Goal: Information Seeking & Learning: Learn about a topic

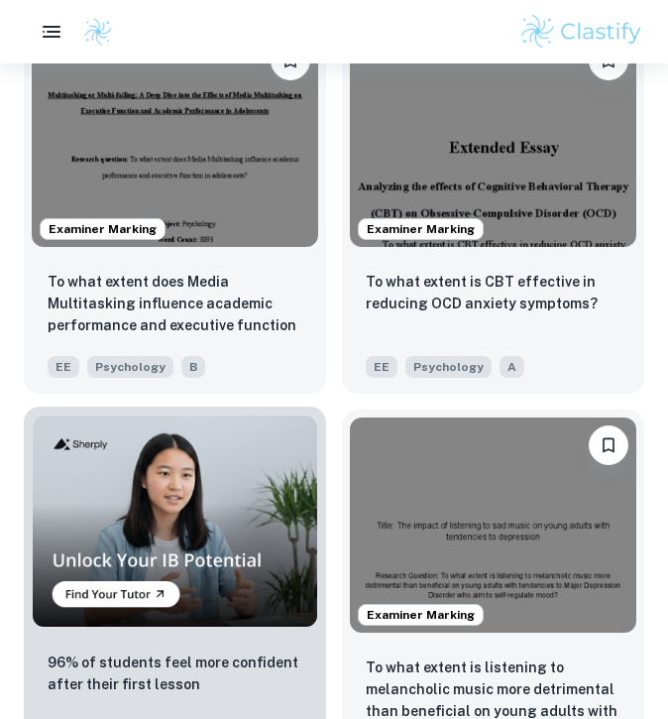
scroll to position [1604, 0]
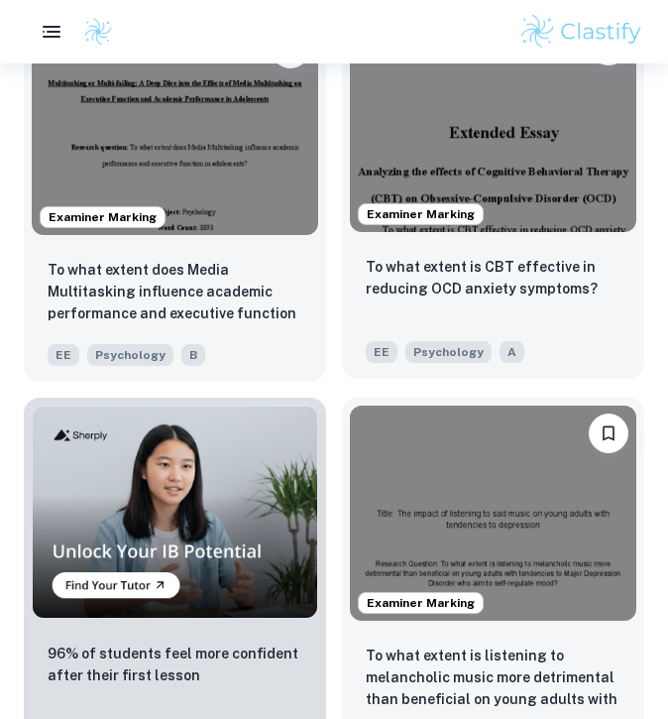
click at [424, 253] on div "To what extent is CBT effective in reducing OCD anxiety symptoms? EE Psychology…" at bounding box center [493, 309] width 303 height 139
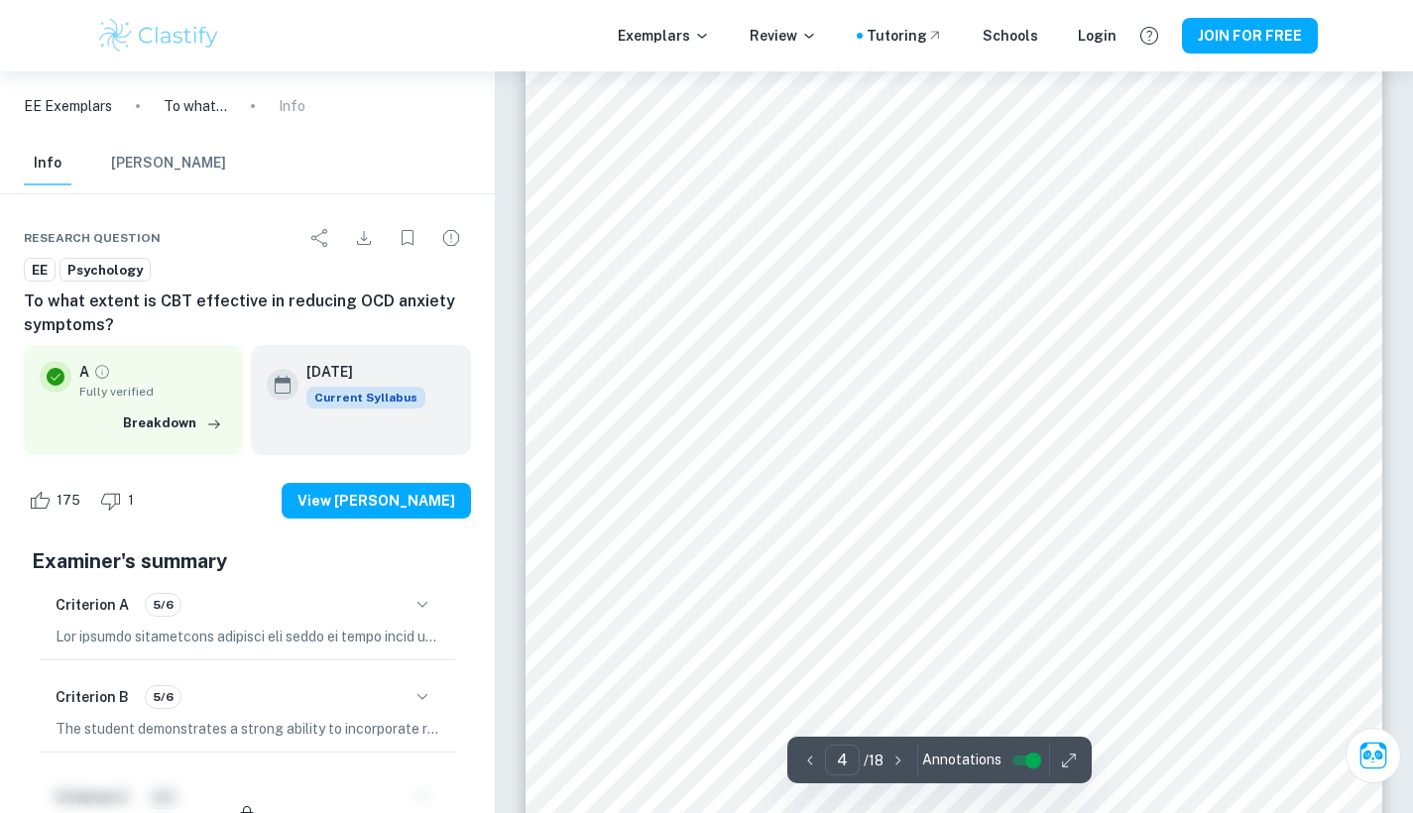
scroll to position [3937, 0]
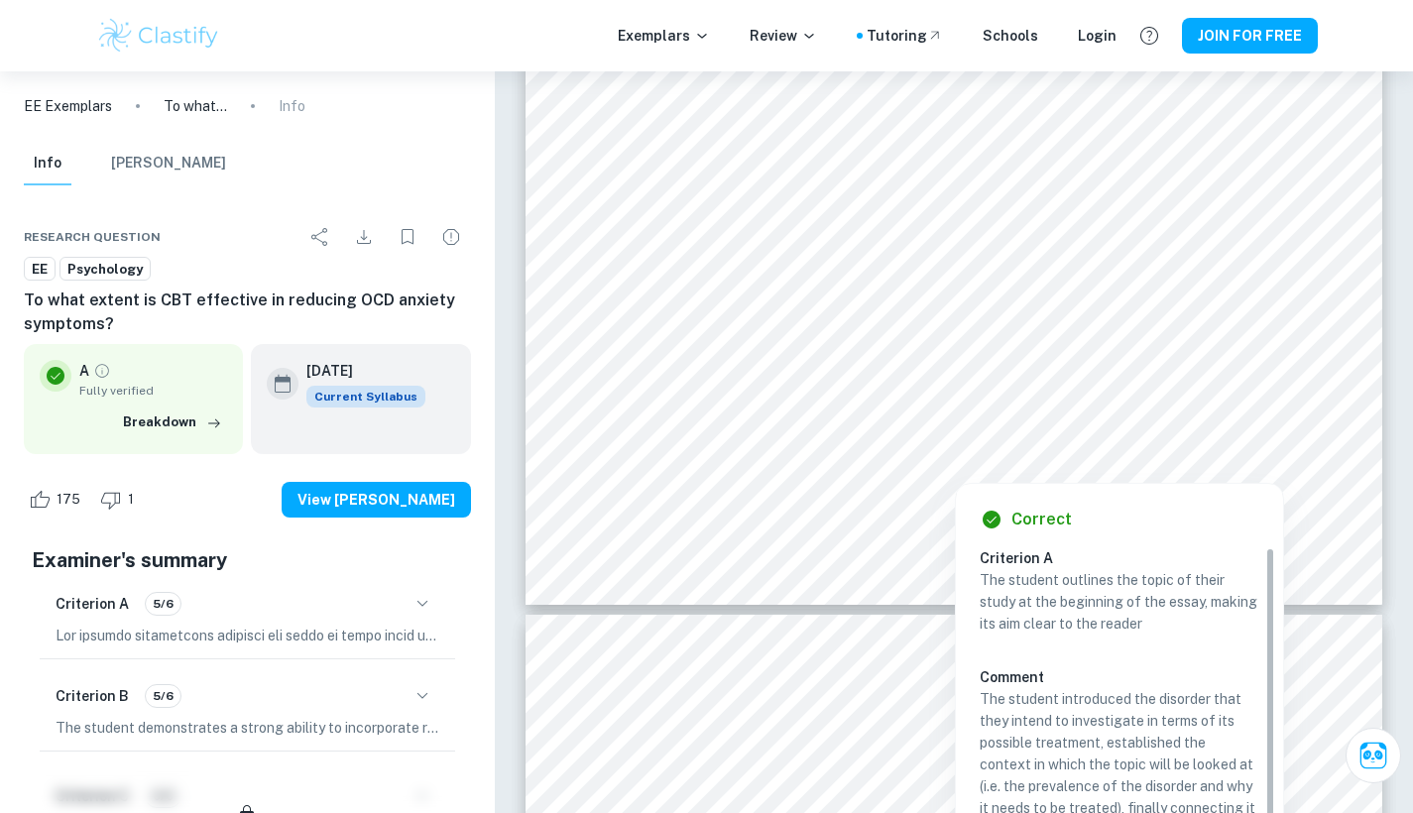
type input "5"
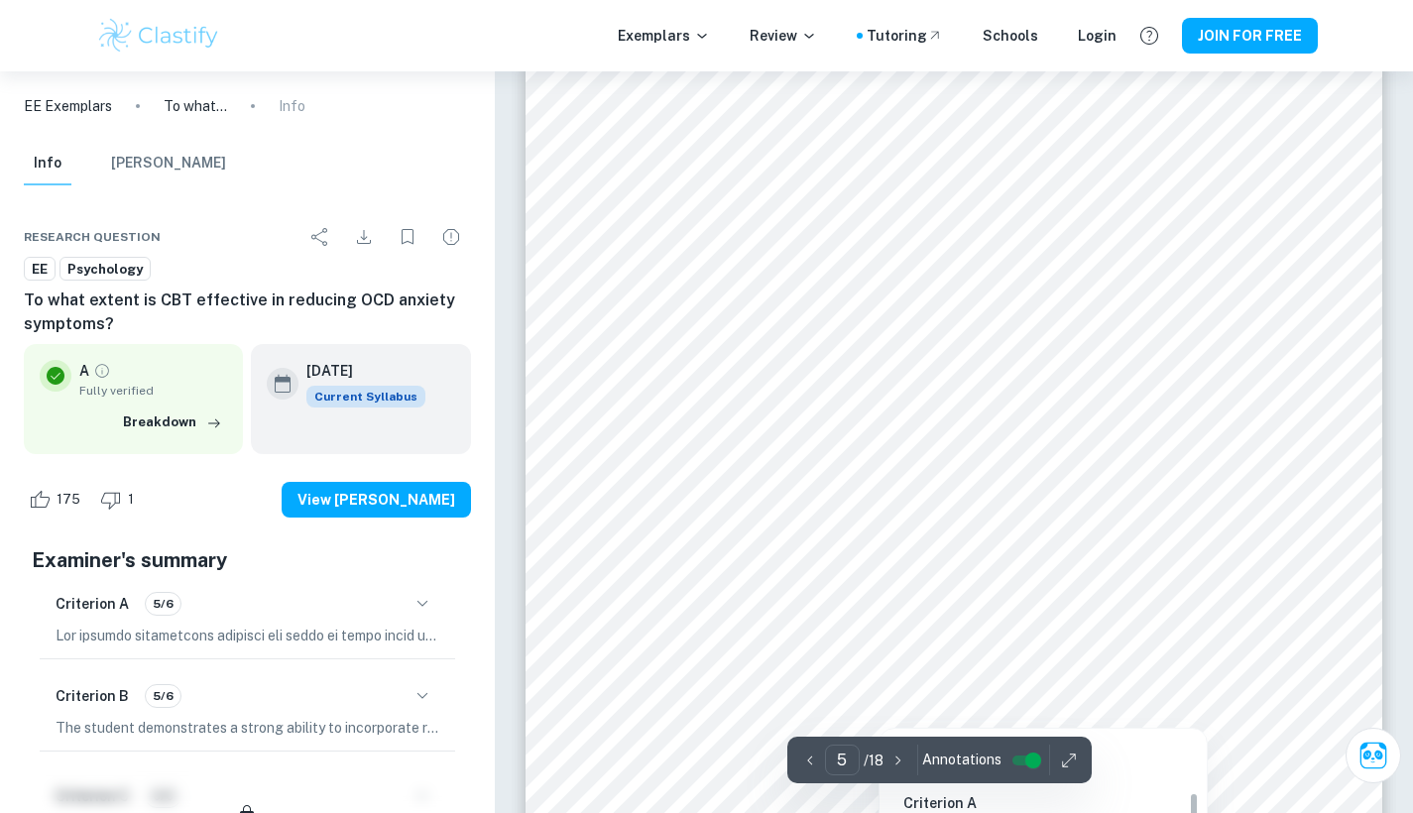
scroll to position [4777, 0]
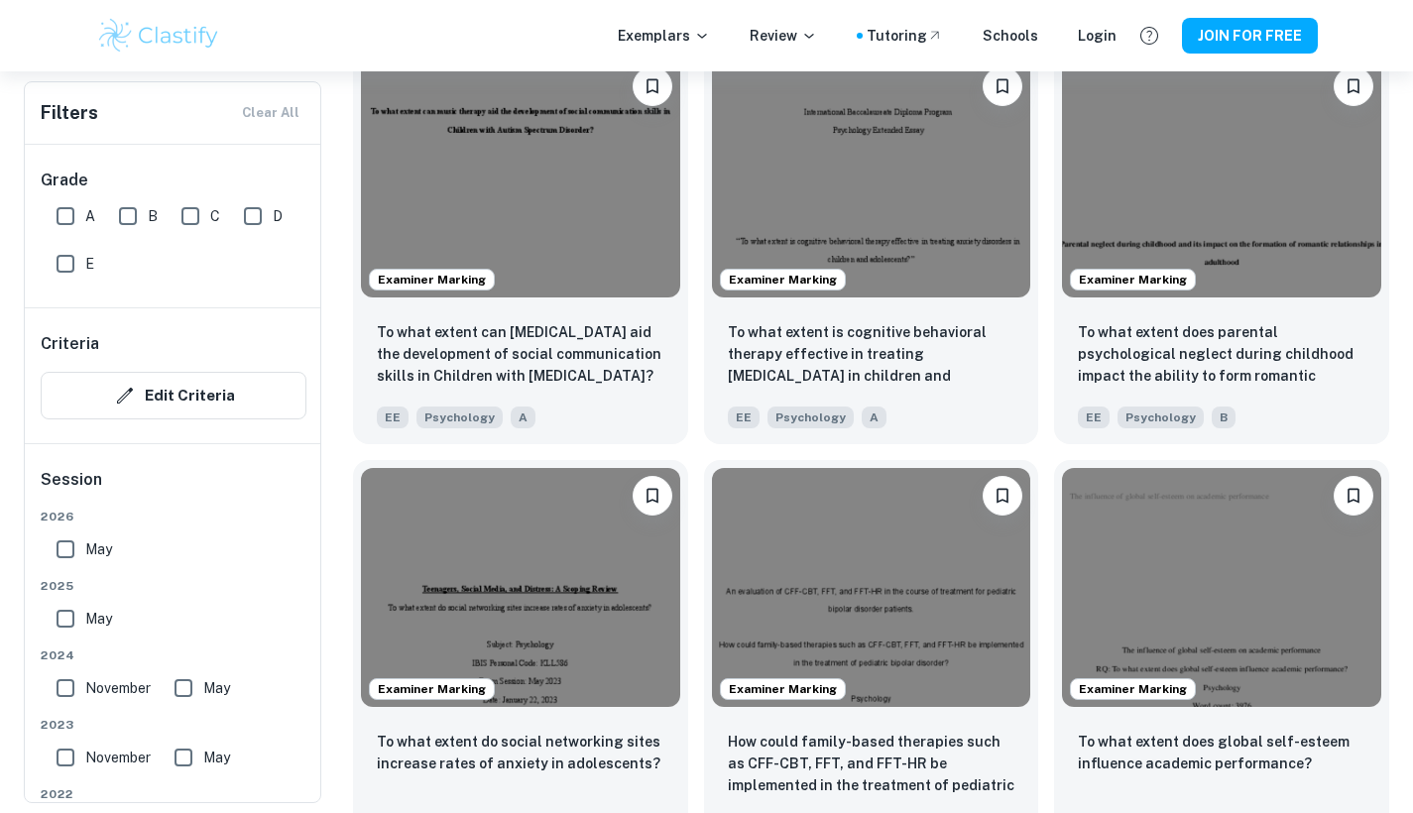
scroll to position [1919, 0]
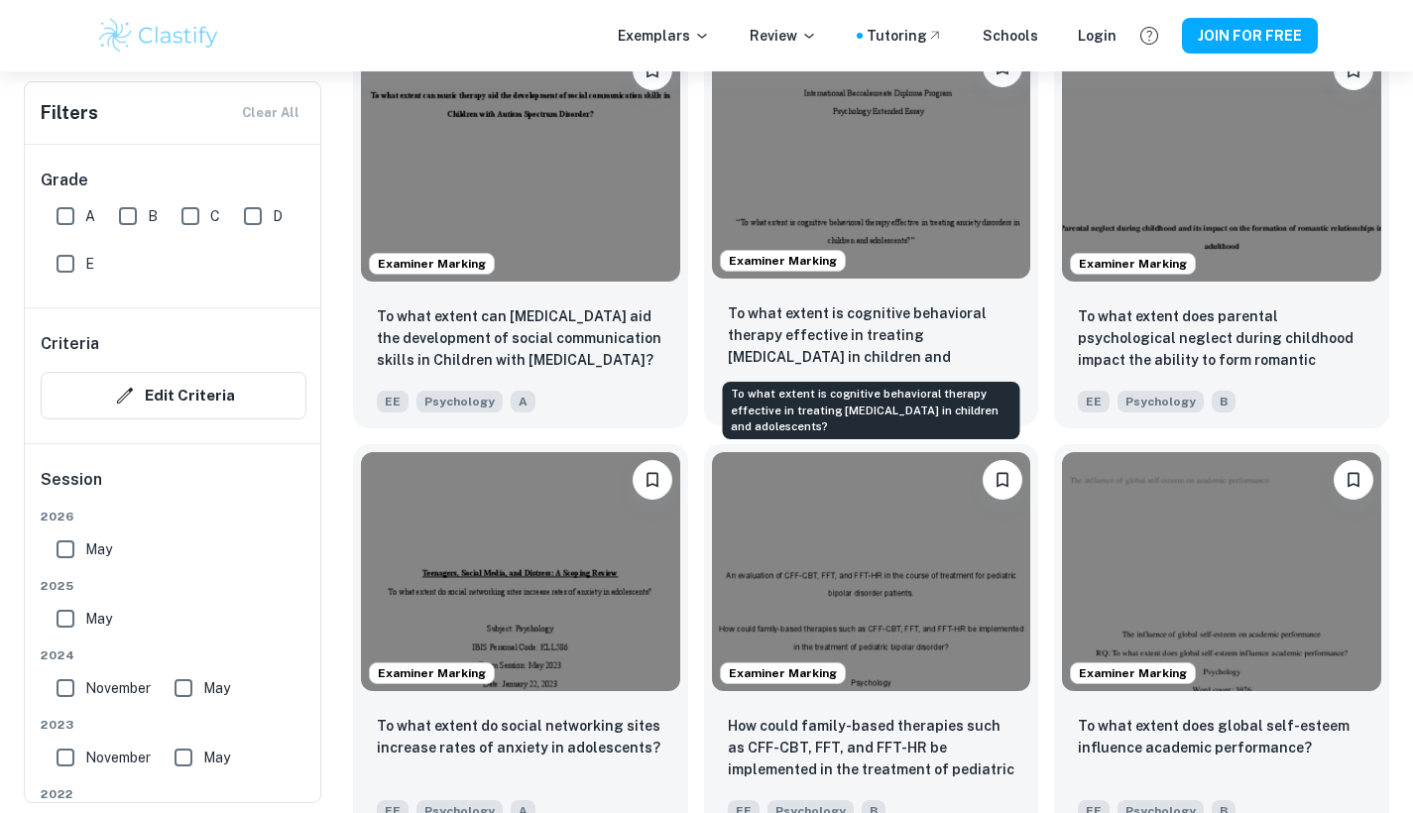
click at [668, 346] on p "To what extent is cognitive behavioral therapy effective in treating [MEDICAL_D…" at bounding box center [872, 336] width 288 height 67
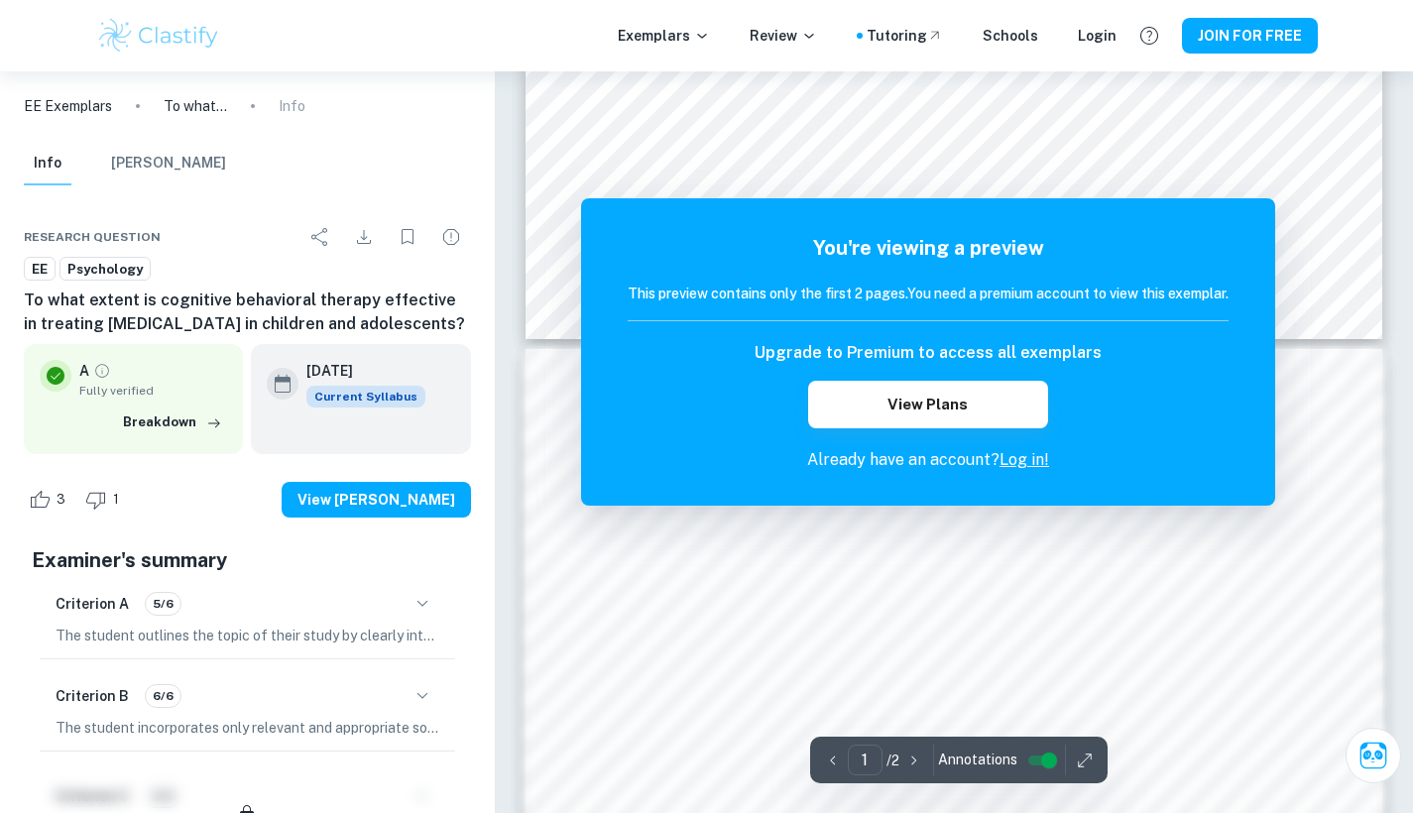
scroll to position [975, 0]
click at [668, 365] on div "Upgrade to Premium to access all exemplars View Plans" at bounding box center [928, 384] width 601 height 87
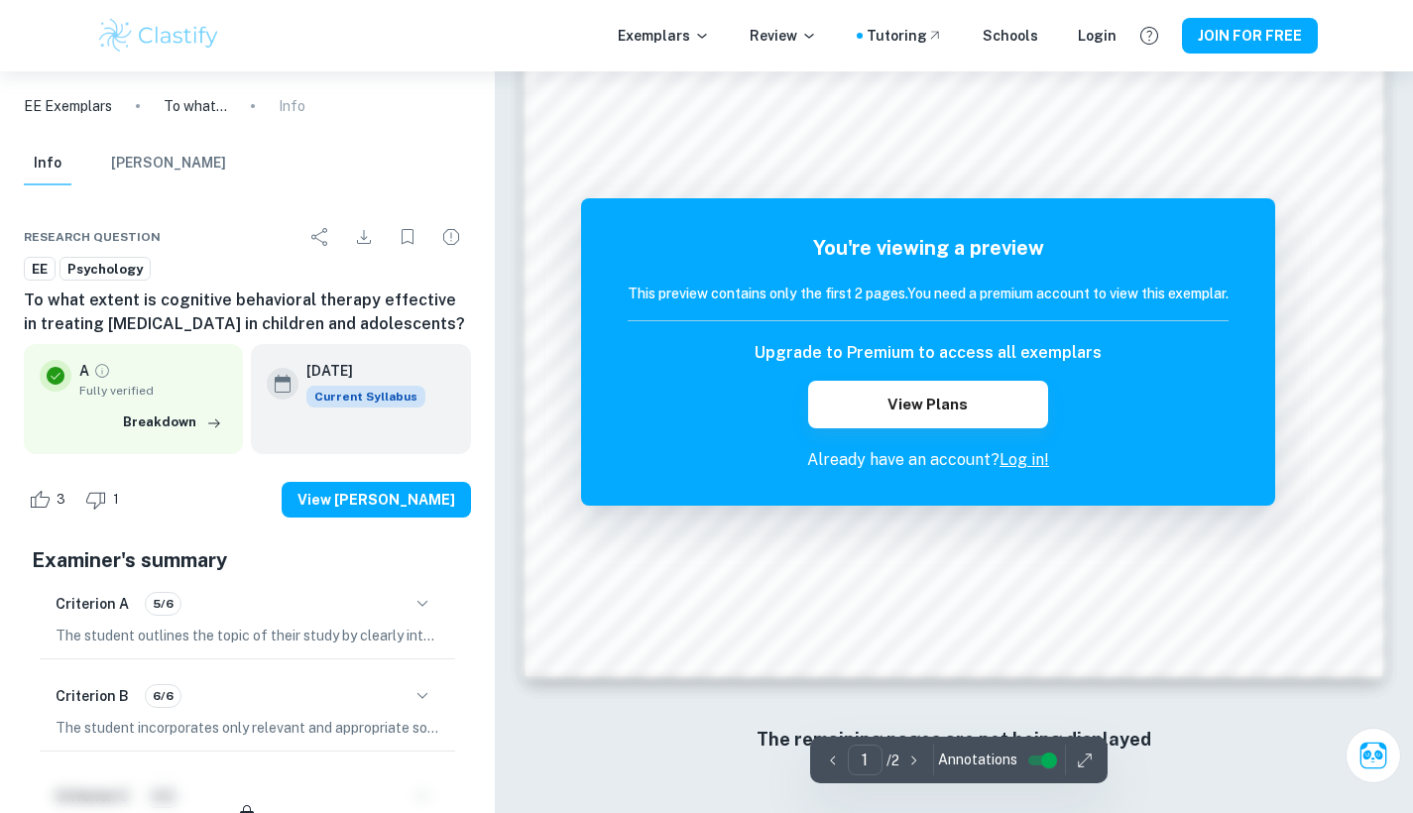
scroll to position [1847, 0]
click at [668, 718] on div "1 ​ / 2" at bounding box center [873, 760] width 111 height 31
click at [432, 367] on div "May 2024 Current Syllabus" at bounding box center [360, 384] width 187 height 48
click at [668, 500] on div "You're viewing a preview This preview contains only the first 2 pages. You need…" at bounding box center [928, 351] width 694 height 307
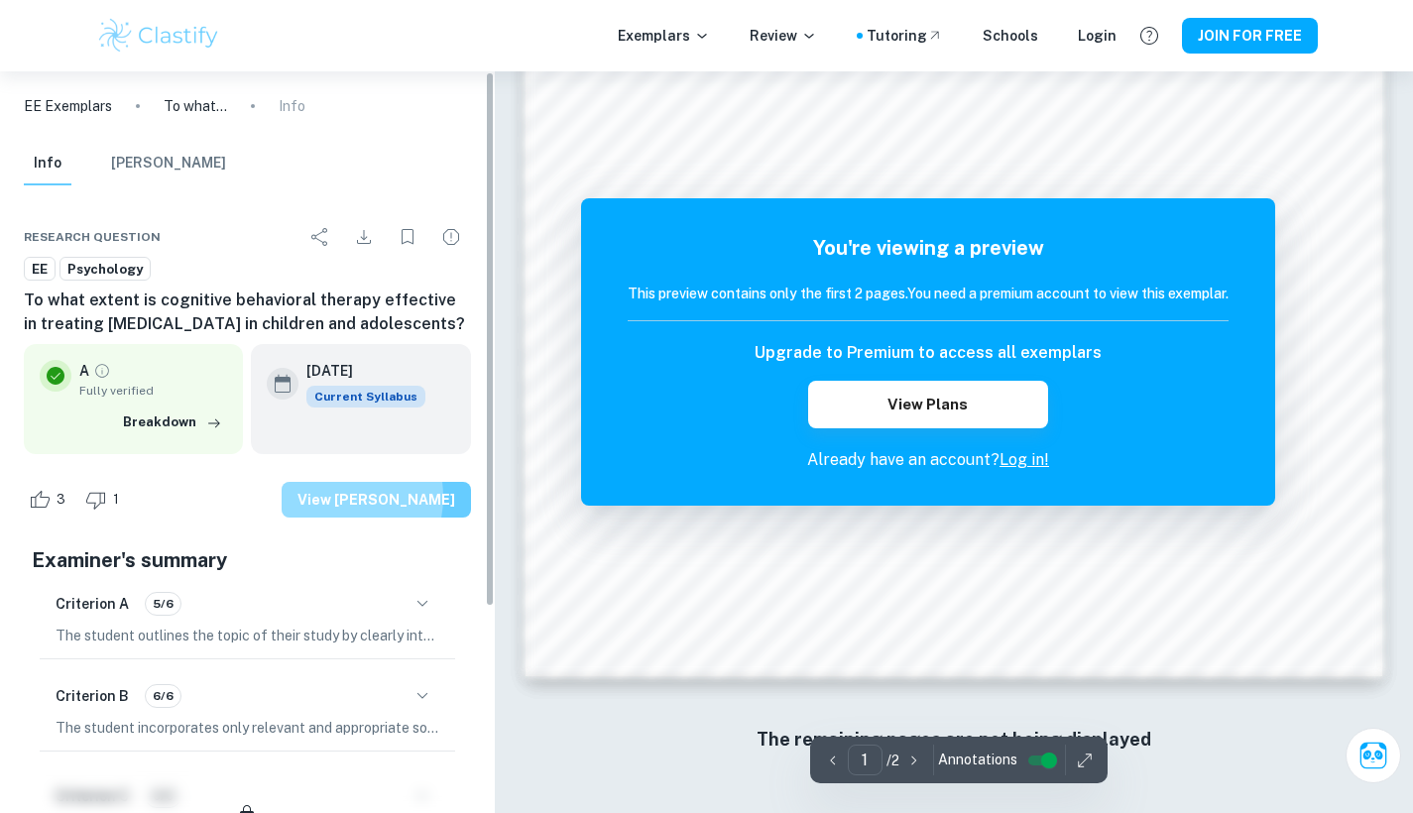
click at [355, 496] on button "View [PERSON_NAME]" at bounding box center [376, 500] width 189 height 36
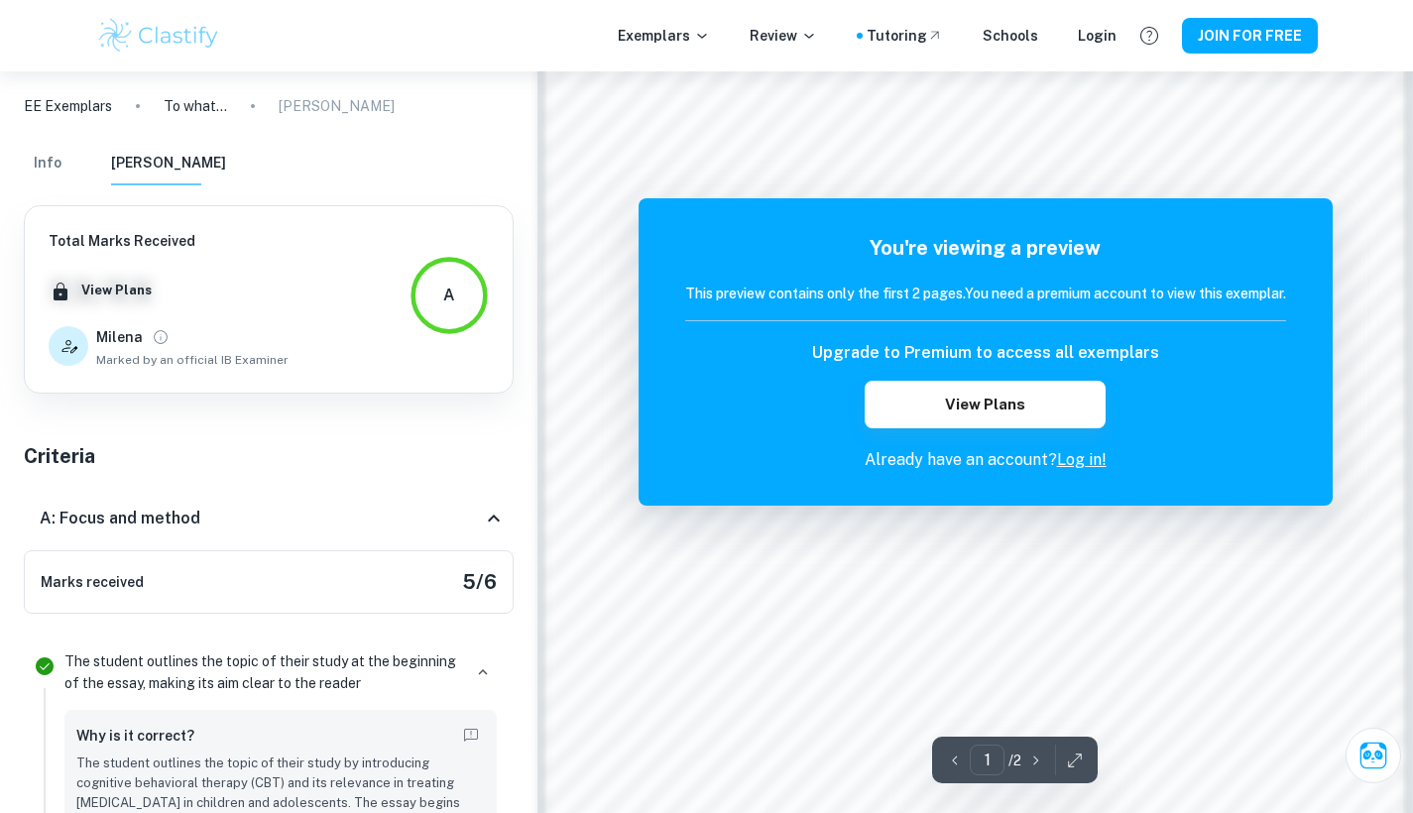
scroll to position [1510, 0]
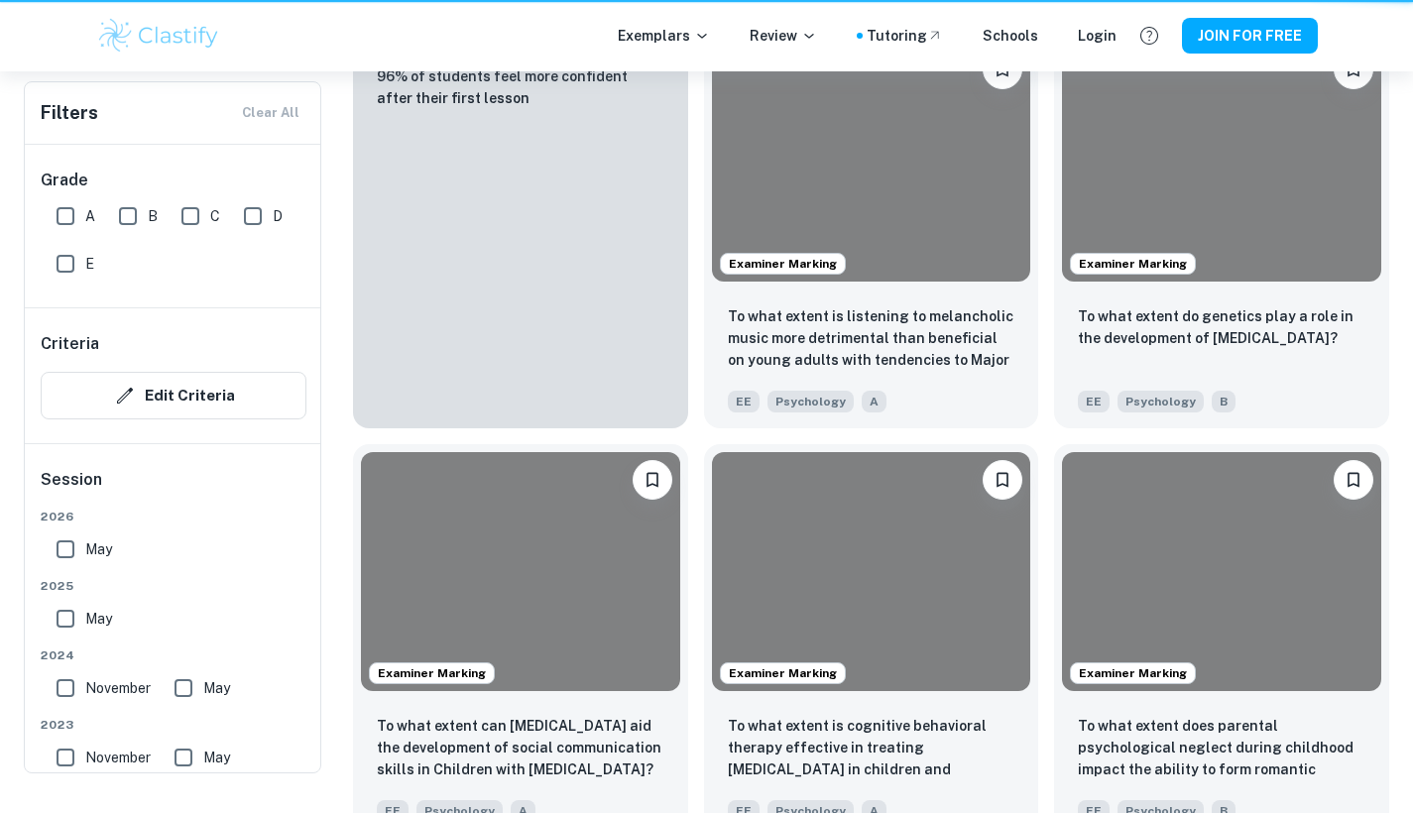
scroll to position [1919, 0]
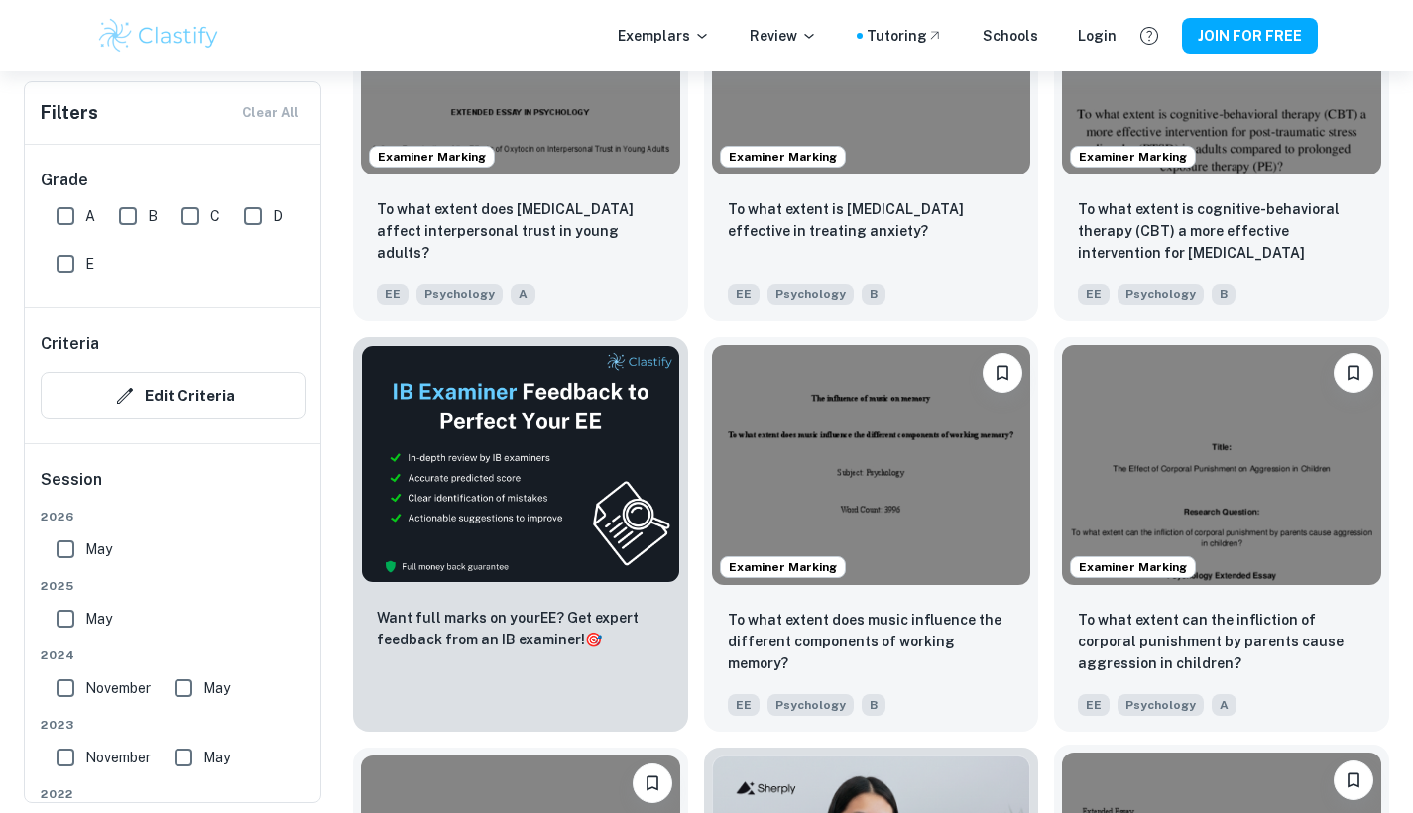
scroll to position [2848, 0]
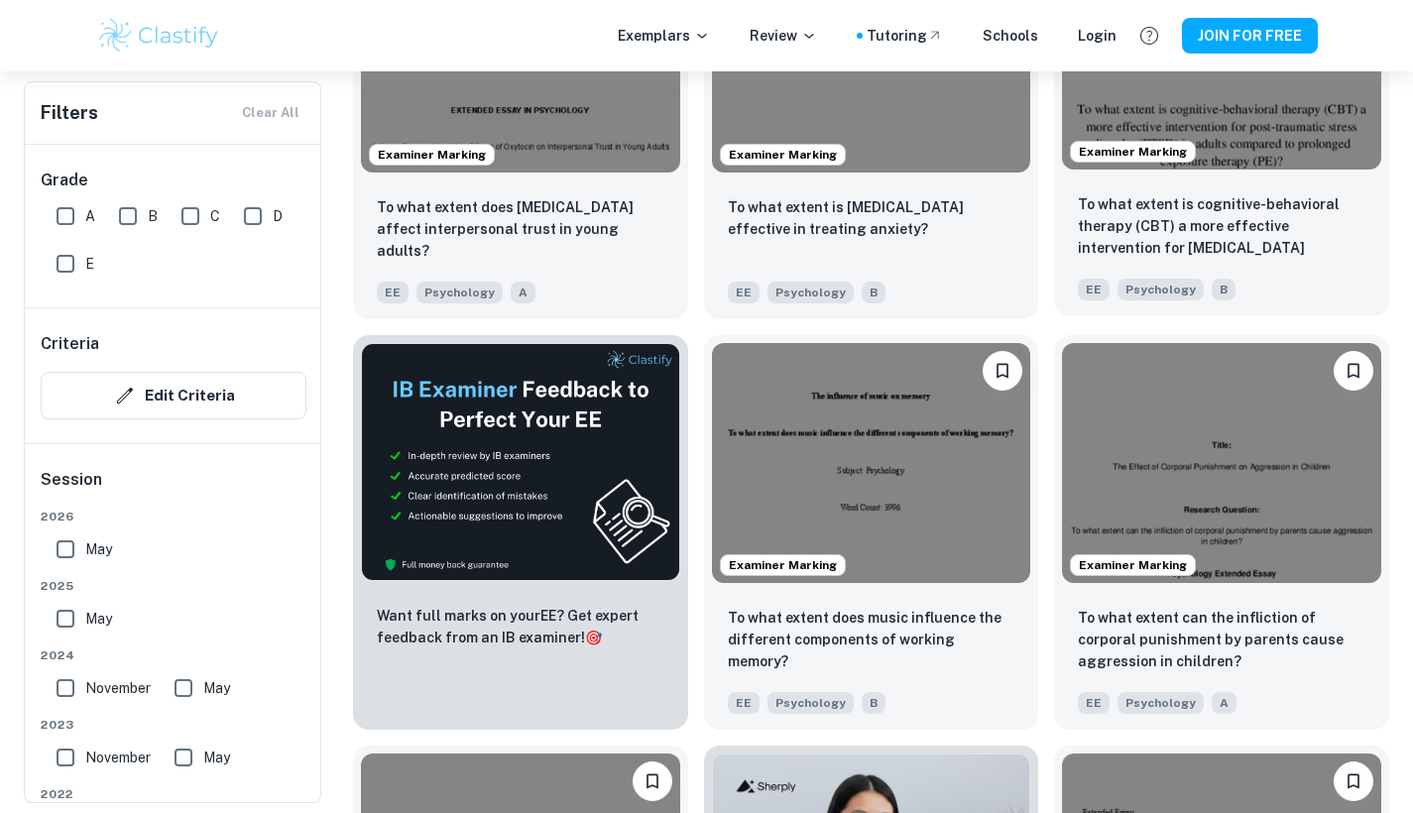
click at [1248, 96] on img at bounding box center [1221, 50] width 319 height 239
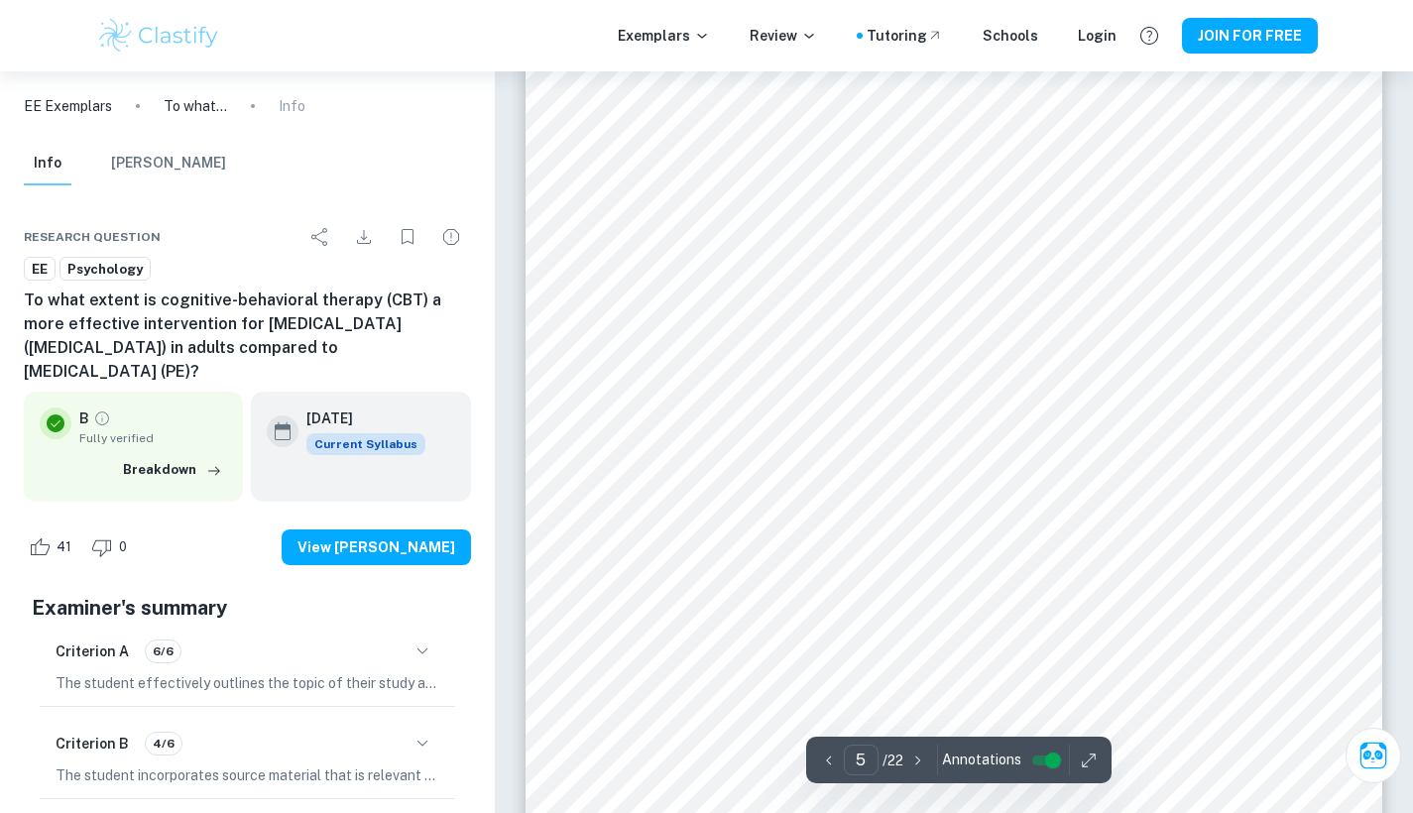
scroll to position [4952, 0]
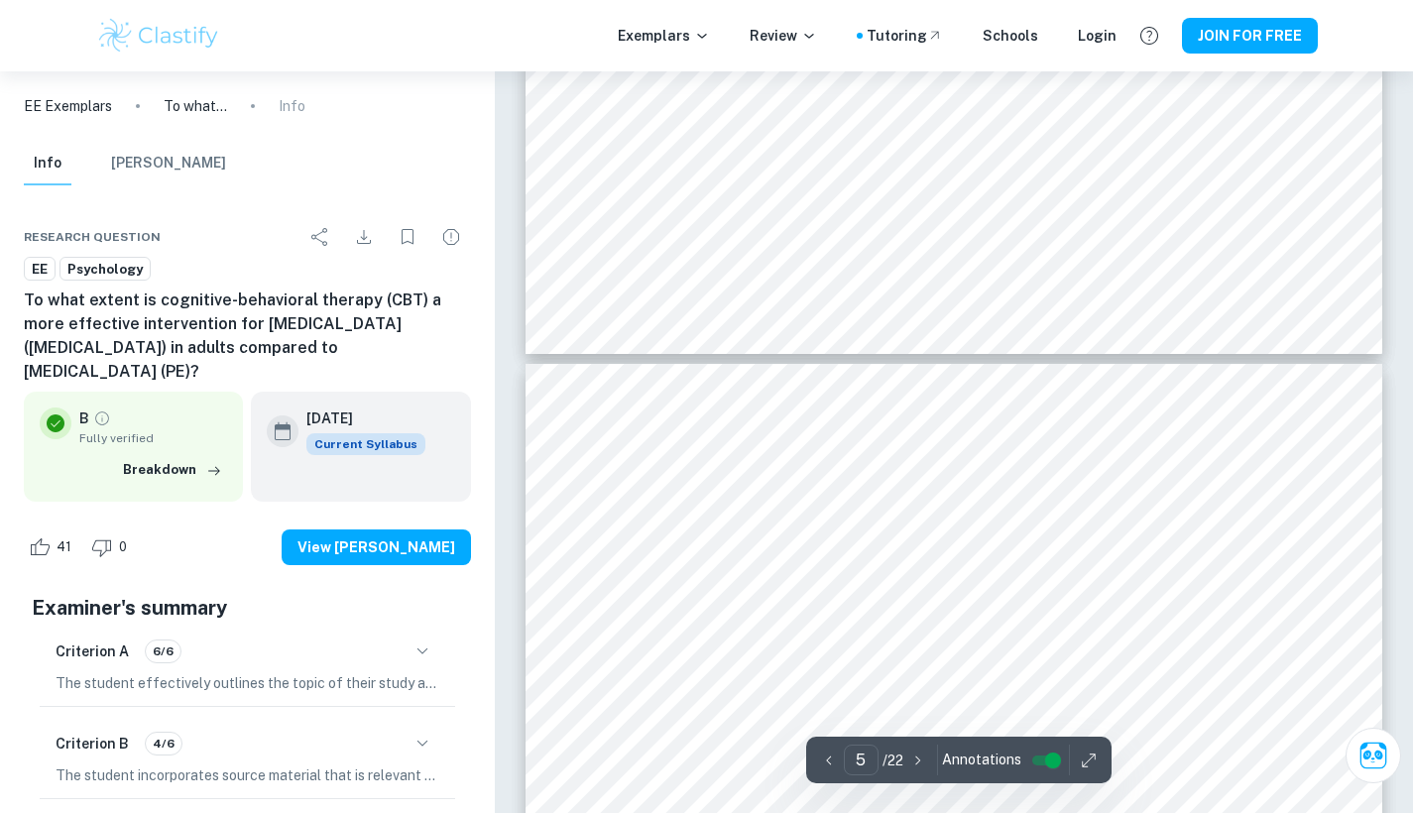
type input "6"
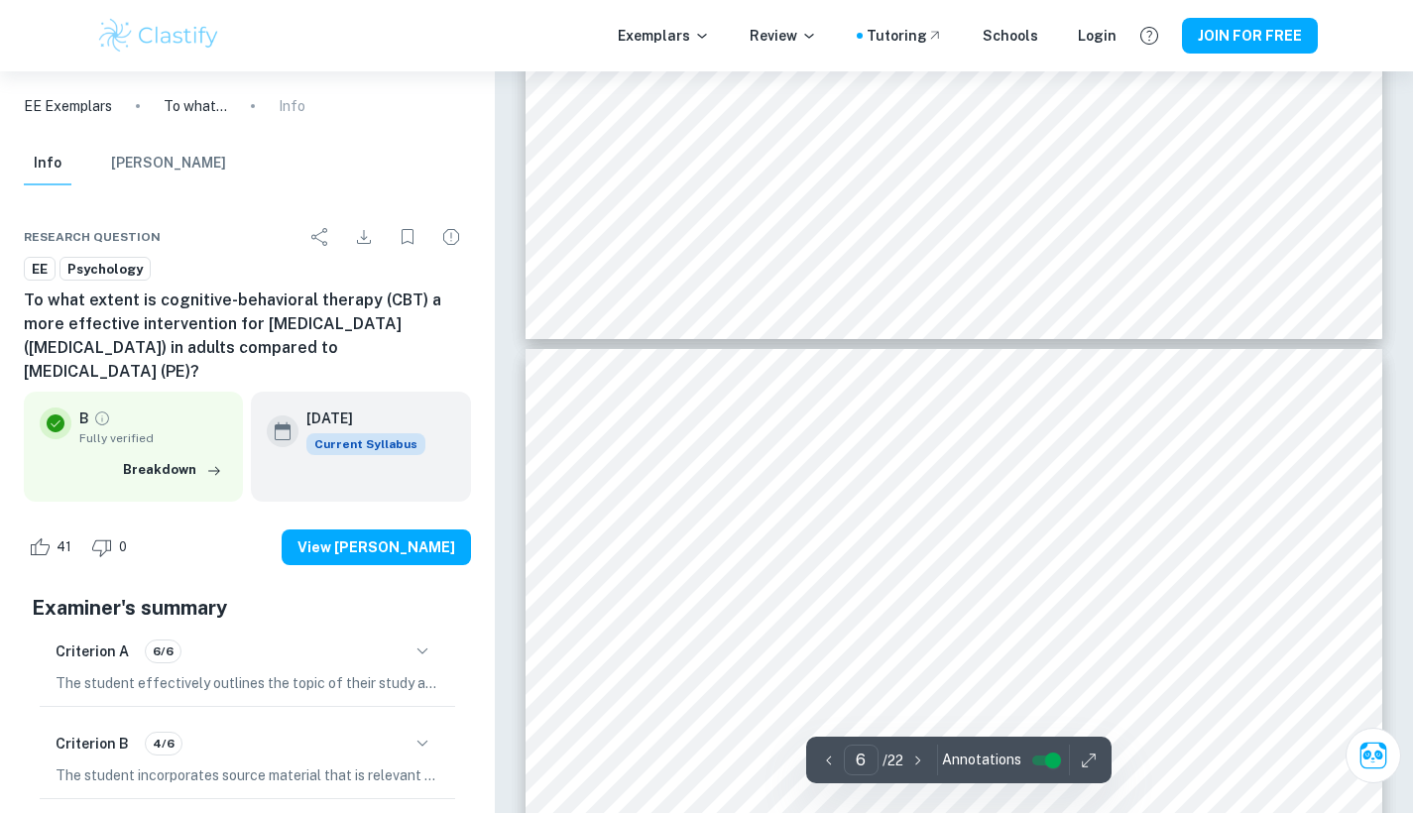
scroll to position [5598, 0]
